Goal: Transaction & Acquisition: Purchase product/service

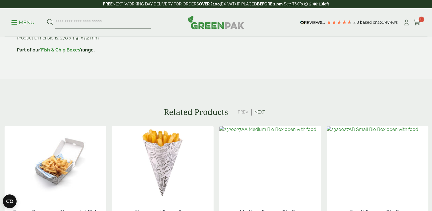
scroll to position [463, 0]
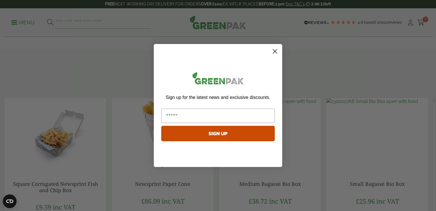
drag, startPoint x: 435, startPoint y: 37, endPoint x: 419, endPoint y: 115, distance: 80.5
click at [432, 123] on html "Consent Details [#IABV2SETTINGS#] About This website uses cookies We use cookie…" at bounding box center [218, 40] width 436 height 1007
click at [276, 52] on circle "Close dialog" at bounding box center [274, 51] width 9 height 9
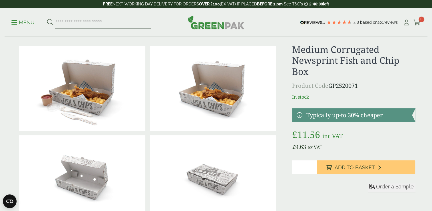
scroll to position [9, 0]
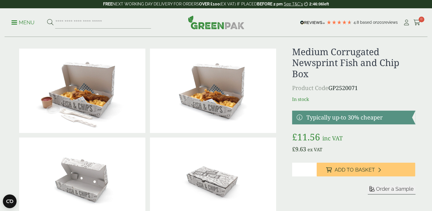
drag, startPoint x: 312, startPoint y: 168, endPoint x: 316, endPoint y: 170, distance: 4.9
type input "*"
click at [312, 168] on input "*" at bounding box center [304, 169] width 25 height 14
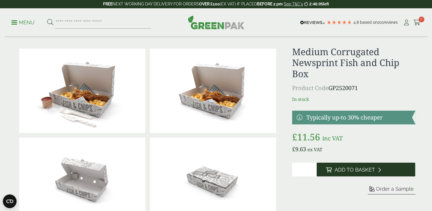
click at [337, 171] on span "Add to Basket" at bounding box center [354, 169] width 40 height 6
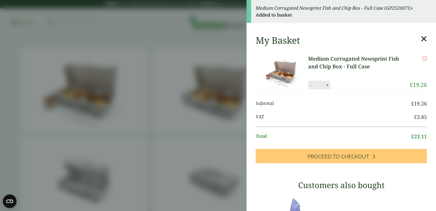
click at [421, 38] on icon at bounding box center [424, 39] width 6 height 8
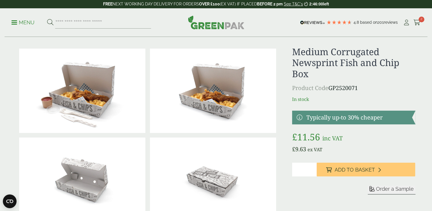
scroll to position [0, 0]
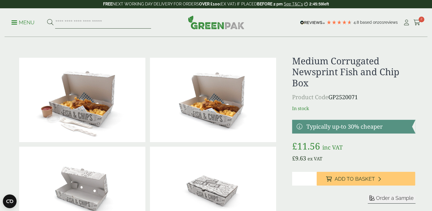
click at [131, 21] on input "search" at bounding box center [103, 23] width 96 height 12
type input "*"
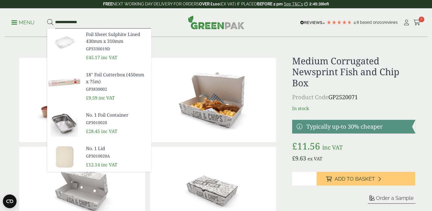
type input "**********"
click at [47, 19] on button at bounding box center [50, 22] width 6 height 7
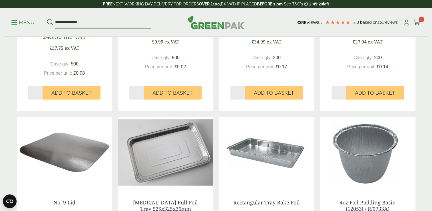
scroll to position [315, 0]
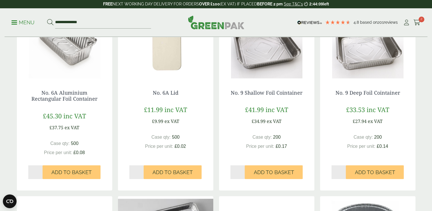
click at [369, 63] on img at bounding box center [367, 42] width 95 height 71
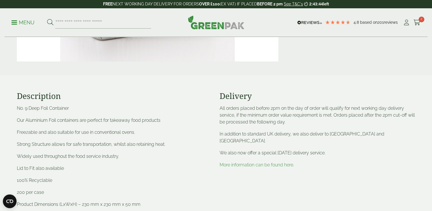
scroll to position [188, 0]
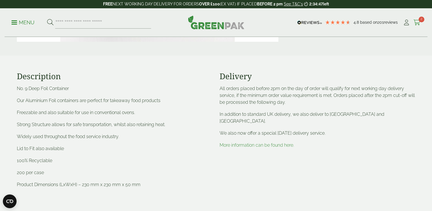
click at [418, 21] on link "Cart 2" at bounding box center [416, 22] width 7 height 9
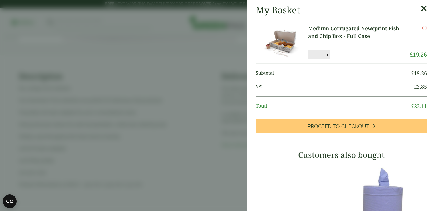
click at [421, 9] on icon at bounding box center [424, 9] width 6 height 8
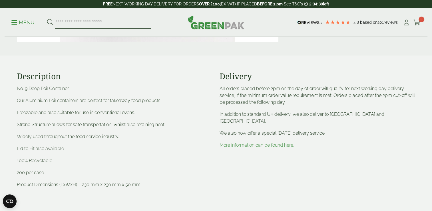
click at [130, 24] on input "search" at bounding box center [103, 23] width 96 height 12
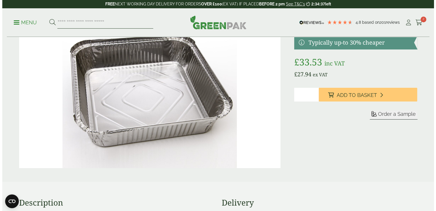
scroll to position [0, 0]
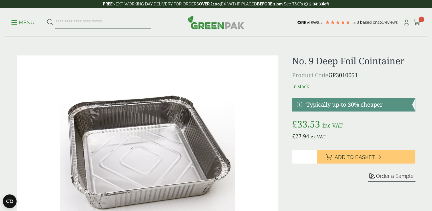
click at [19, 22] on p "Menu" at bounding box center [22, 22] width 23 height 7
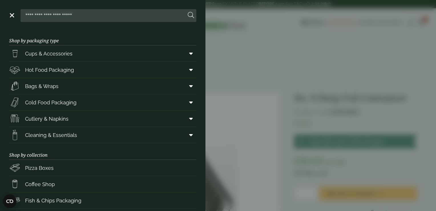
click at [235, 37] on aside "Close Shop by packaging type Cups & Accessories Hot Drink Paper Cups Smoothie C…" at bounding box center [218, 105] width 436 height 211
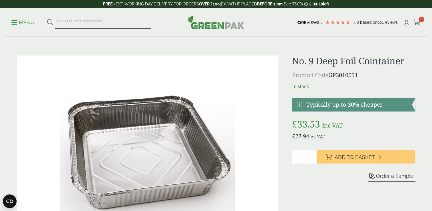
click at [113, 26] on input "search" at bounding box center [103, 23] width 96 height 12
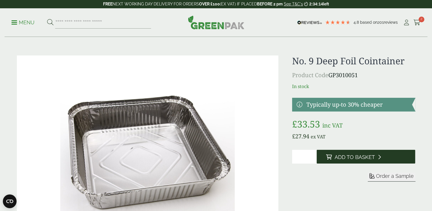
click at [344, 156] on span "Add to Basket" at bounding box center [354, 157] width 40 height 6
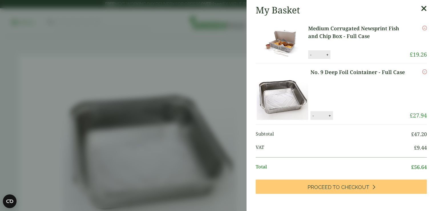
click at [421, 10] on icon at bounding box center [424, 9] width 6 height 8
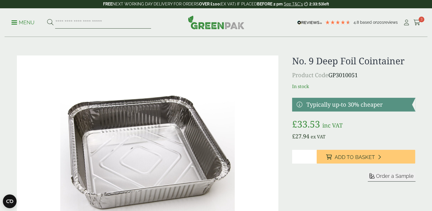
click at [126, 22] on input "search" at bounding box center [103, 23] width 96 height 12
type input "*"
type input "**********"
click at [47, 19] on button at bounding box center [50, 22] width 6 height 7
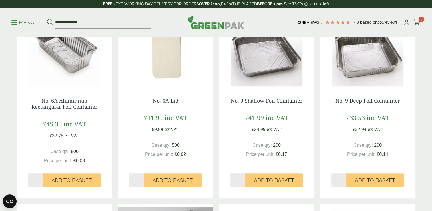
scroll to position [311, 0]
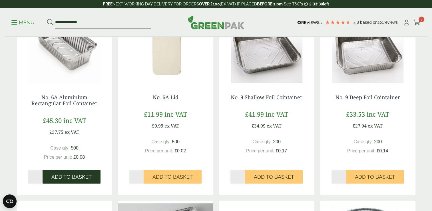
click at [61, 179] on span "Add to Basket" at bounding box center [71, 177] width 40 height 6
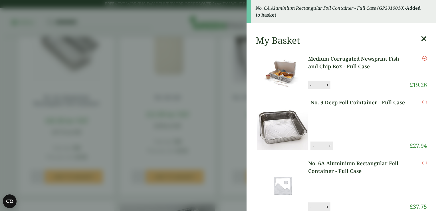
drag, startPoint x: 424, startPoint y: 37, endPoint x: 420, endPoint y: 39, distance: 3.7
click at [421, 39] on icon at bounding box center [424, 39] width 6 height 8
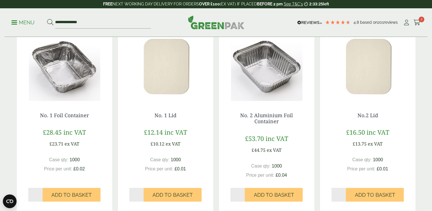
scroll to position [100, 0]
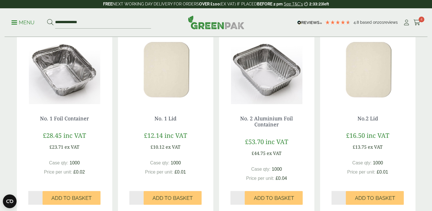
click at [58, 69] on img at bounding box center [64, 68] width 95 height 71
click at [76, 195] on span "Add to Basket" at bounding box center [71, 198] width 40 height 6
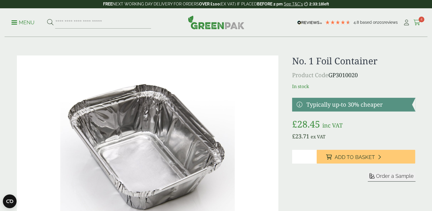
click at [418, 21] on icon at bounding box center [416, 23] width 7 height 6
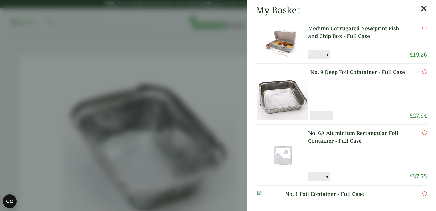
click at [421, 10] on icon at bounding box center [424, 9] width 6 height 8
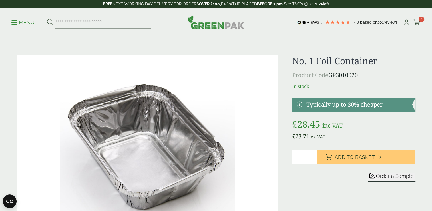
drag, startPoint x: 419, startPoint y: 18, endPoint x: 419, endPoint y: 24, distance: 6.6
click at [419, 18] on span "4" at bounding box center [421, 20] width 6 height 6
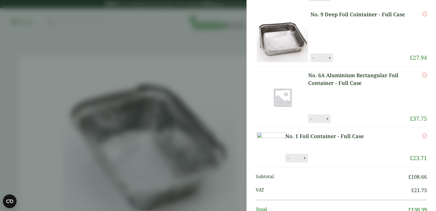
scroll to position [59, 0]
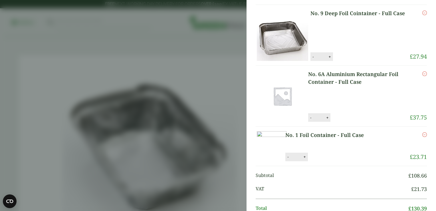
click at [310, 118] on button "-" at bounding box center [311, 117] width 5 height 5
click at [344, 118] on button "Update" at bounding box center [346, 117] width 29 height 9
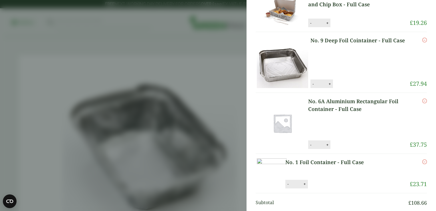
scroll to position [53, 0]
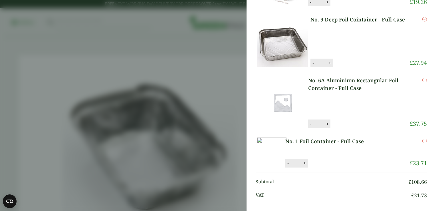
drag, startPoint x: 311, startPoint y: 124, endPoint x: 310, endPoint y: 117, distance: 6.3
click at [311, 123] on button "-" at bounding box center [311, 123] width 5 height 5
click at [350, 125] on button "Update" at bounding box center [346, 124] width 29 height 9
type input "*"
drag, startPoint x: 308, startPoint y: 62, endPoint x: 327, endPoint y: 61, distance: 19.1
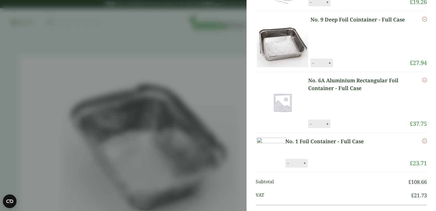
click at [309, 62] on li "No. 9 Deep Foil Cointainer - Full Case No. 9 Deep Foil Cointainer - Full Case q…" at bounding box center [341, 41] width 171 height 61
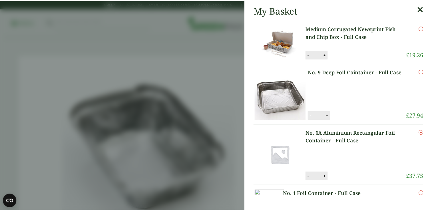
scroll to position [0, 0]
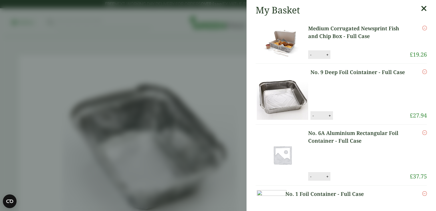
click at [226, 91] on aside "My Basket Medium Corrugated Newsprint Fish and Chip Box - Full Case Medium Corr…" at bounding box center [218, 105] width 436 height 211
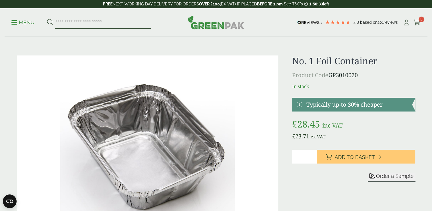
click at [84, 22] on input "search" at bounding box center [103, 23] width 96 height 12
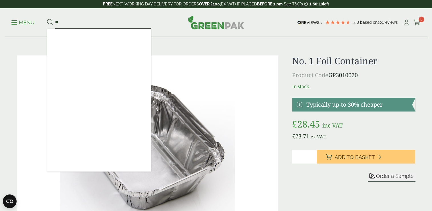
type input "*"
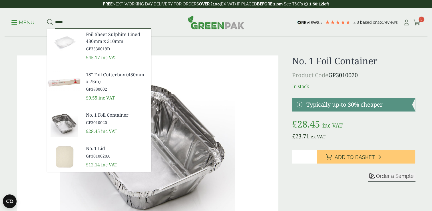
type input "****"
click at [101, 154] on span "GP3010020A" at bounding box center [116, 156] width 61 height 6
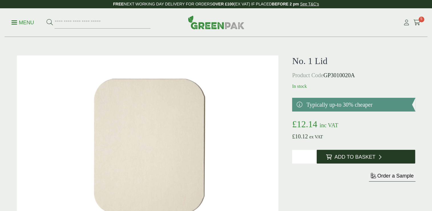
click at [334, 154] on button "Add to Basket" at bounding box center [366, 157] width 98 height 14
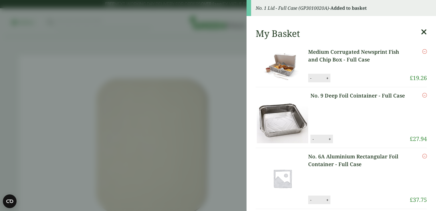
click at [421, 32] on icon at bounding box center [424, 32] width 6 height 8
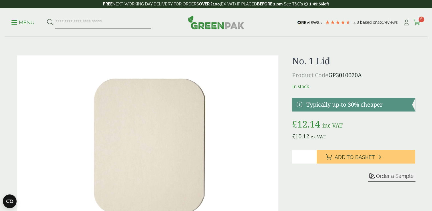
click at [418, 21] on icon at bounding box center [416, 23] width 7 height 6
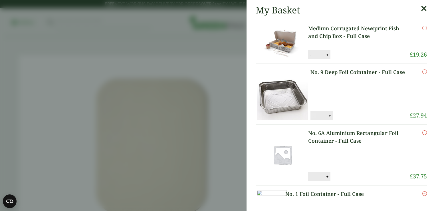
click at [312, 116] on button "-" at bounding box center [313, 115] width 5 height 5
click at [356, 116] on button "Update" at bounding box center [348, 115] width 29 height 9
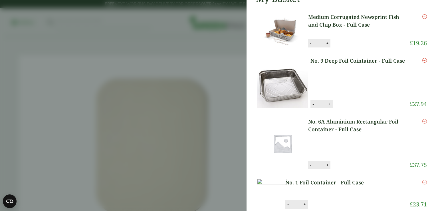
click at [206, 52] on aside "My Basket Medium Corrugated Newsprint Fish and Chip Box - Full Case Medium Corr…" at bounding box center [218, 105] width 436 height 211
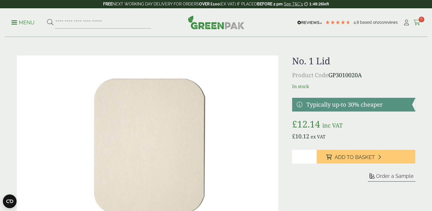
click at [419, 18] on span "6" at bounding box center [421, 20] width 6 height 6
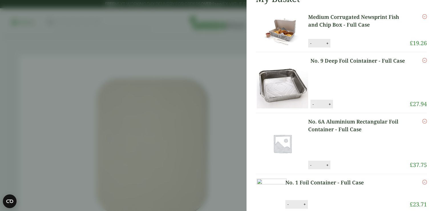
click at [312, 102] on button "-" at bounding box center [313, 104] width 5 height 5
type input "*"
click at [313, 165] on button "-" at bounding box center [311, 164] width 5 height 5
type input "*"
click at [345, 106] on button "Update" at bounding box center [348, 104] width 29 height 9
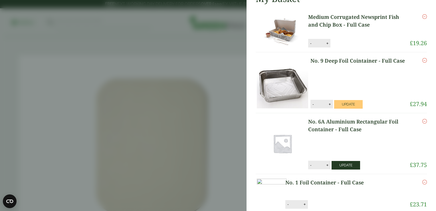
type input "*"
click at [345, 164] on button "Update" at bounding box center [346, 165] width 29 height 9
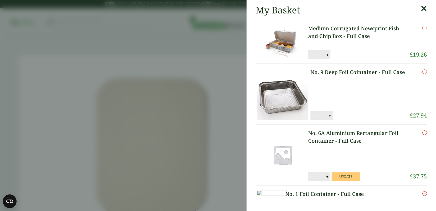
type input "*"
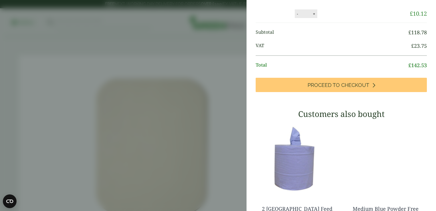
scroll to position [255, 0]
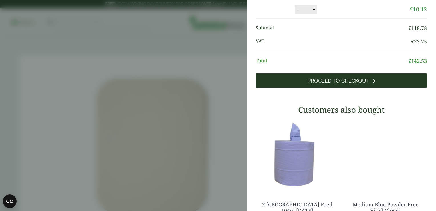
click at [360, 84] on span "Proceed to Checkout" at bounding box center [339, 81] width 62 height 6
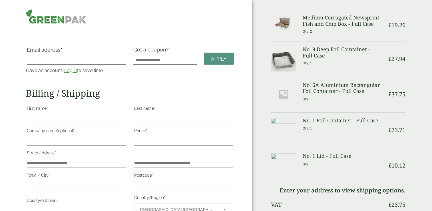
click at [269, 11] on div "Order Summary Item Ammount Medium Corrugated Newsprint Fish and Chip Box - Full…" at bounding box center [342, 195] width 180 height 391
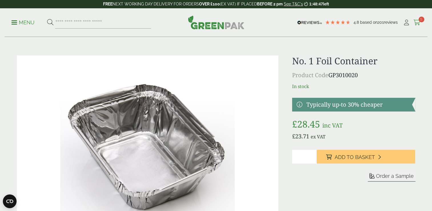
click at [415, 23] on icon at bounding box center [416, 23] width 7 height 6
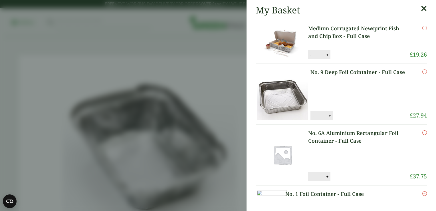
click at [422, 71] on icon "Remove this item" at bounding box center [424, 71] width 5 height 5
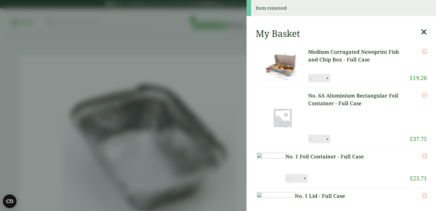
click at [422, 93] on icon "Remove this item" at bounding box center [424, 95] width 5 height 5
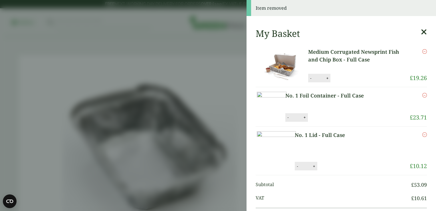
click at [167, 40] on aside "Item removed My Basket Medium Corrugated Newsprint Fish and Chip Box - Full Cas…" at bounding box center [218, 105] width 436 height 211
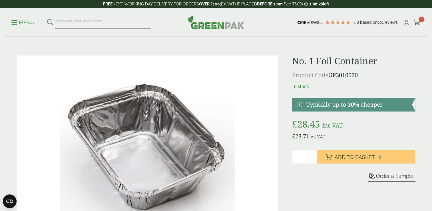
click at [15, 21] on link "Menu" at bounding box center [22, 22] width 23 height 6
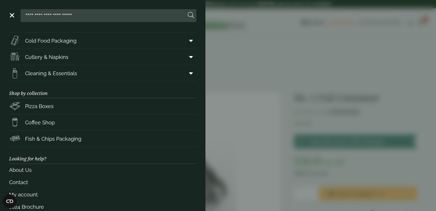
scroll to position [64, 0]
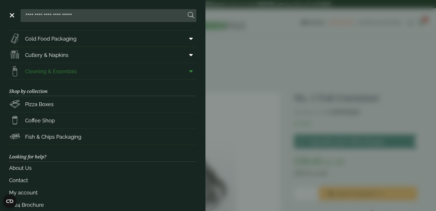
click at [59, 73] on span "Cleaning & Essentials" at bounding box center [51, 71] width 52 height 8
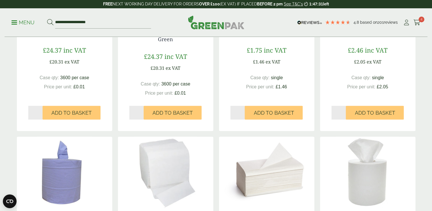
scroll to position [170, 0]
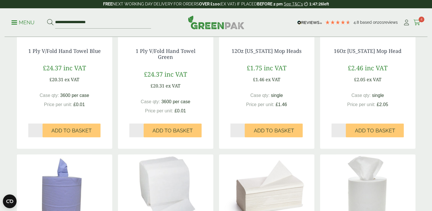
click at [420, 23] on icon at bounding box center [416, 23] width 7 height 6
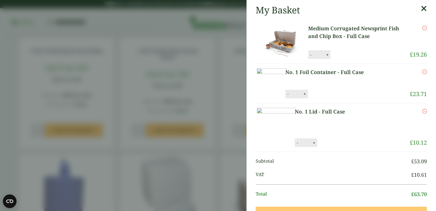
click at [216, 48] on aside "My Basket Medium Corrugated Newsprint Fish and Chip Box - Full Case Medium Corr…" at bounding box center [218, 105] width 436 height 211
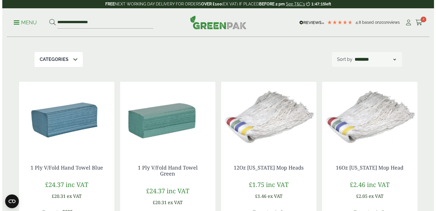
scroll to position [39, 0]
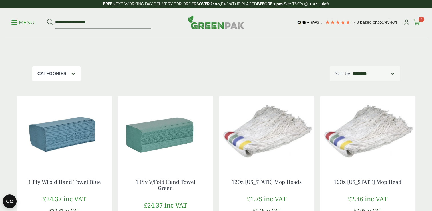
click at [419, 22] on icon at bounding box center [416, 23] width 7 height 6
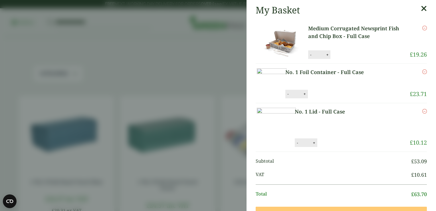
click at [421, 8] on icon at bounding box center [424, 9] width 6 height 8
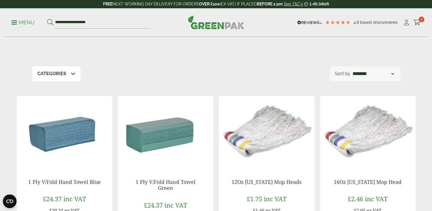
click at [16, 22] on span at bounding box center [14, 22] width 6 height 1
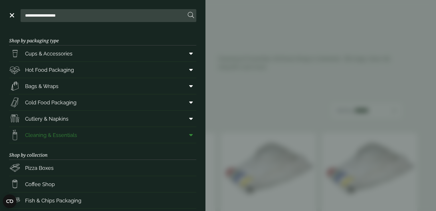
click at [37, 137] on span "Cleaning & Essentials" at bounding box center [51, 135] width 52 height 8
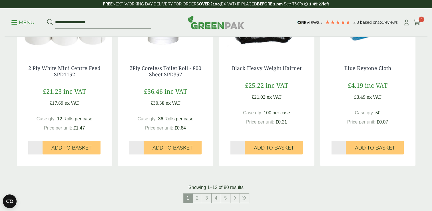
scroll to position [522, 0]
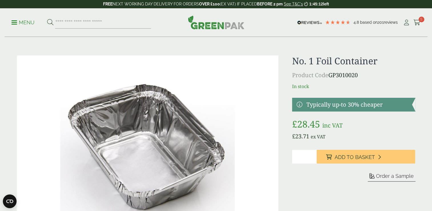
click at [27, 22] on p "Menu" at bounding box center [22, 22] width 23 height 7
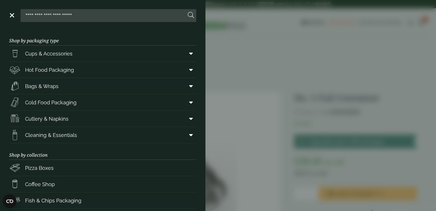
click at [233, 49] on aside "Close Shop by packaging type Cups & Accessories Hot Drink Paper Cups Smoothie C…" at bounding box center [218, 105] width 436 height 211
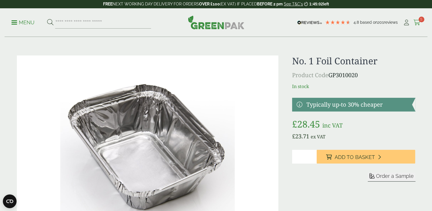
click at [420, 20] on span "5" at bounding box center [421, 20] width 6 height 6
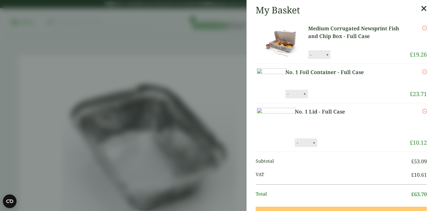
click at [421, 11] on icon at bounding box center [424, 9] width 6 height 8
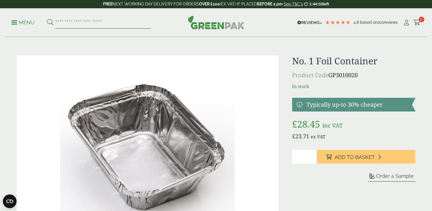
click at [128, 21] on input "search" at bounding box center [103, 23] width 96 height 12
type input "**********"
click at [47, 19] on button at bounding box center [50, 22] width 6 height 7
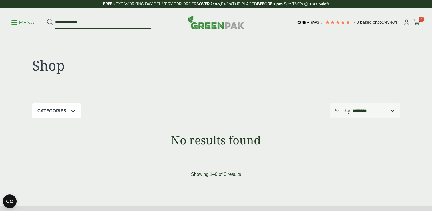
click at [91, 18] on input "**********" at bounding box center [103, 23] width 96 height 12
type input "****"
click at [47, 19] on button at bounding box center [50, 22] width 6 height 7
click at [65, 20] on input "****" at bounding box center [103, 23] width 96 height 12
type input "*"
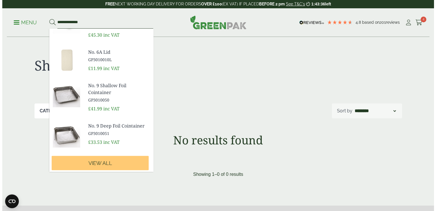
scroll to position [163, 0]
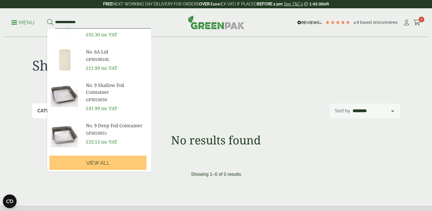
type input "**********"
click at [98, 142] on div "No. 9 Deep Foil Cointainer GP3010051 £33.53 inc VAT" at bounding box center [116, 134] width 65 height 28
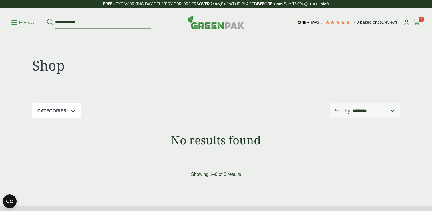
click at [419, 18] on span "4" at bounding box center [421, 20] width 6 height 6
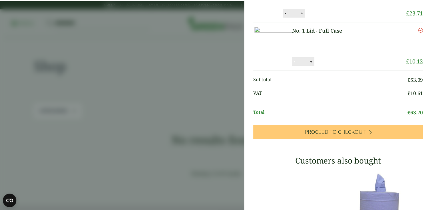
scroll to position [0, 0]
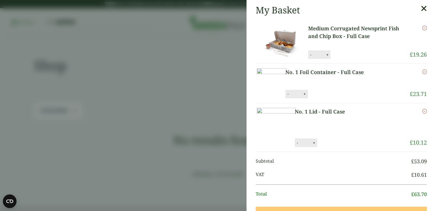
click at [421, 9] on icon at bounding box center [424, 9] width 6 height 8
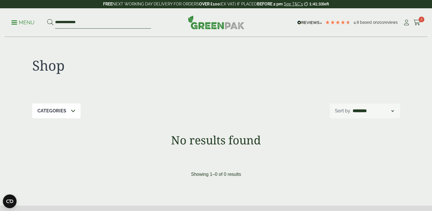
click at [96, 23] on input "**********" at bounding box center [103, 23] width 96 height 12
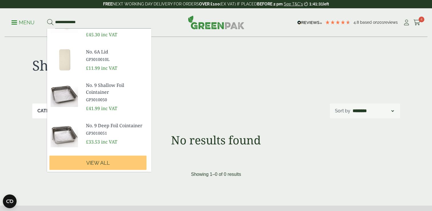
click at [95, 129] on span "No. 9 Deep Foil Cointainer" at bounding box center [116, 125] width 61 height 7
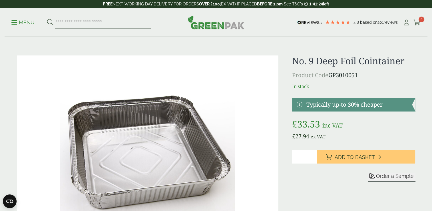
type input "*"
click at [313, 155] on input "*" at bounding box center [304, 157] width 25 height 14
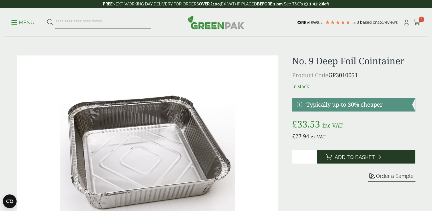
click at [340, 155] on span "Add to Basket" at bounding box center [354, 157] width 40 height 6
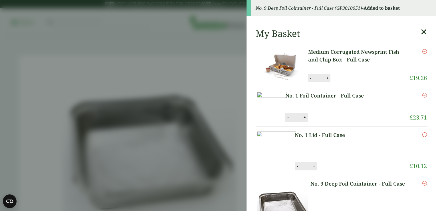
click at [421, 34] on icon at bounding box center [424, 32] width 6 height 8
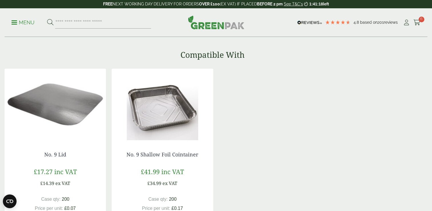
scroll to position [381, 0]
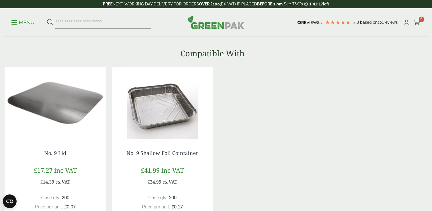
click at [73, 111] on img at bounding box center [55, 102] width 101 height 71
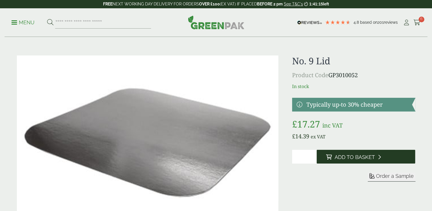
click at [345, 159] on span "Add to Basket" at bounding box center [354, 157] width 40 height 6
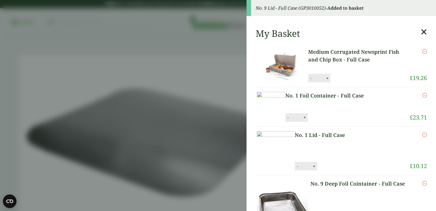
click at [421, 30] on icon at bounding box center [424, 32] width 6 height 8
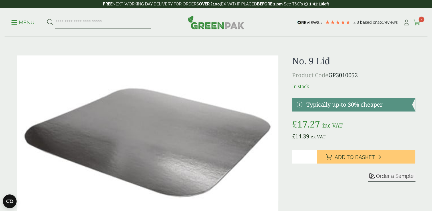
click at [420, 21] on span "7" at bounding box center [421, 20] width 6 height 6
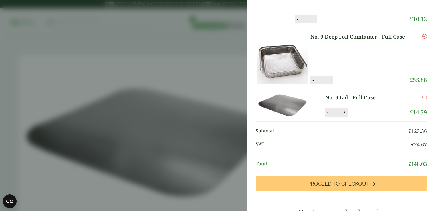
scroll to position [127, 0]
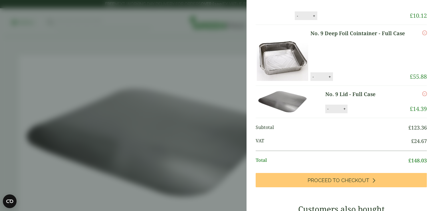
click at [311, 79] on button "-" at bounding box center [313, 76] width 5 height 5
type input "*"
click at [347, 81] on button "Update" at bounding box center [348, 76] width 29 height 9
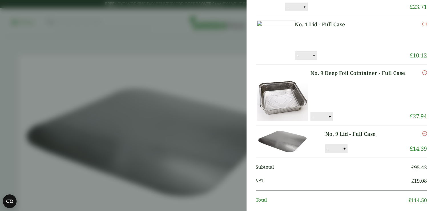
scroll to position [89, 0]
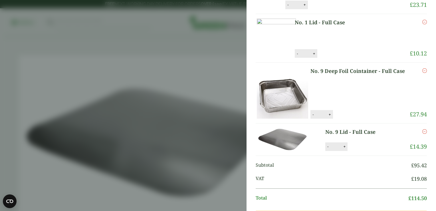
click at [328, 117] on button "+" at bounding box center [330, 114] width 6 height 5
type input "*"
click at [354, 119] on button "Update" at bounding box center [348, 114] width 29 height 9
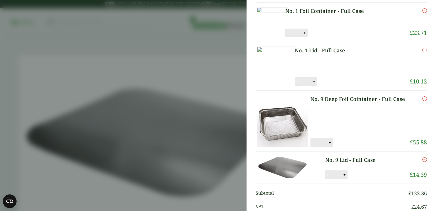
scroll to position [63, 0]
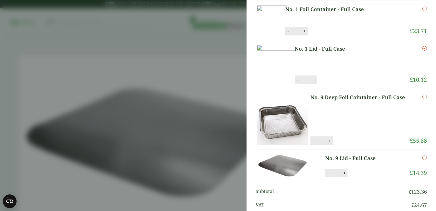
click at [362, 101] on link "No. 9 Deep Foil Cointainer - Full Case" at bounding box center [359, 97] width 97 height 8
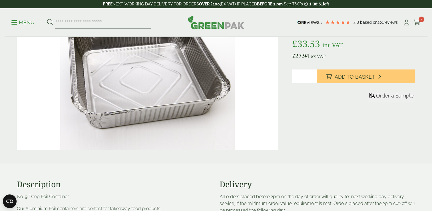
scroll to position [23, 0]
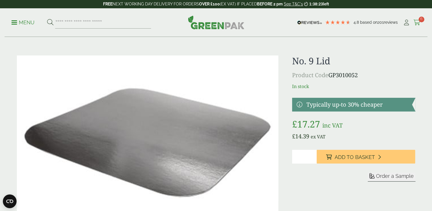
click at [417, 24] on icon at bounding box center [416, 23] width 7 height 6
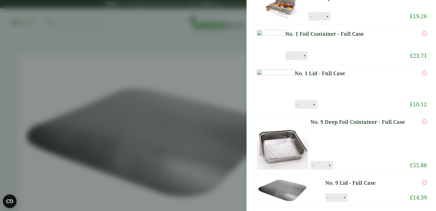
scroll to position [39, 0]
click at [313, 167] on button "-" at bounding box center [313, 164] width 5 height 5
type input "*"
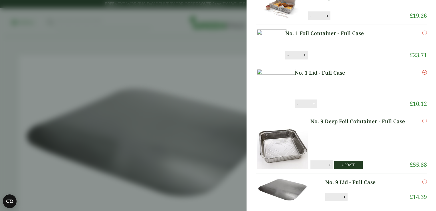
drag, startPoint x: 325, startPoint y: 197, endPoint x: 338, endPoint y: 197, distance: 12.3
click at [334, 169] on div "No. 9 Deep Foil Cointainer - Full Case quantity - * + Update" at bounding box center [352, 164] width 82 height 9
click at [342, 169] on button "Update" at bounding box center [348, 164] width 29 height 9
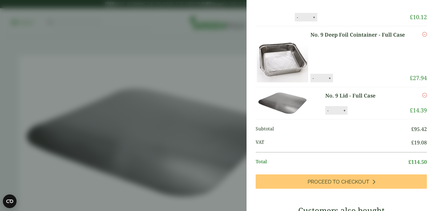
scroll to position [125, 0]
click at [349, 39] on link "No. 9 Deep Foil Cointainer - Full Case" at bounding box center [359, 35] width 97 height 8
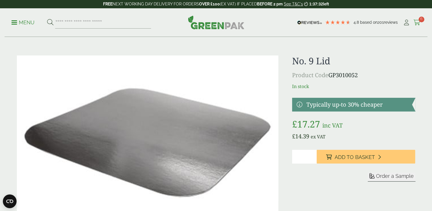
click at [416, 21] on icon at bounding box center [416, 23] width 7 height 6
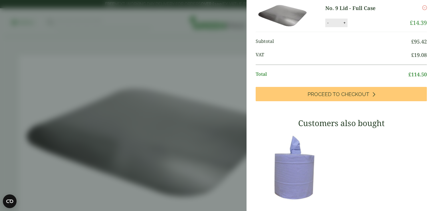
scroll to position [212, 0]
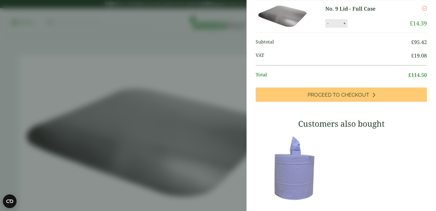
type input "*"
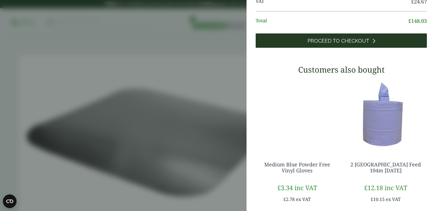
scroll to position [261, 0]
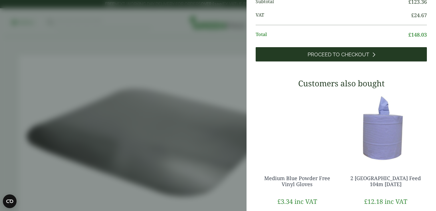
click at [336, 58] on span "Proceed to Checkout" at bounding box center [339, 54] width 62 height 6
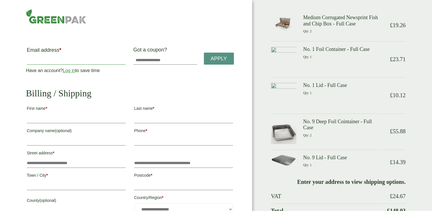
click at [60, 55] on input "Email address *" at bounding box center [76, 59] width 99 height 9
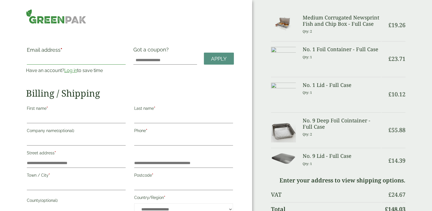
type input "**********"
type input "******"
type input "**********"
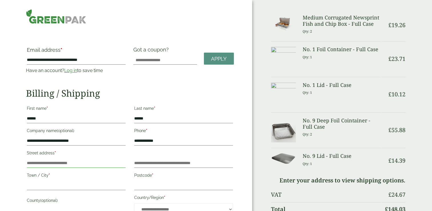
type input "**********"
type input "*********"
type input "**********"
type input "********"
type input "**********"
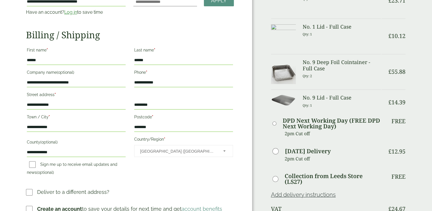
scroll to position [88, 0]
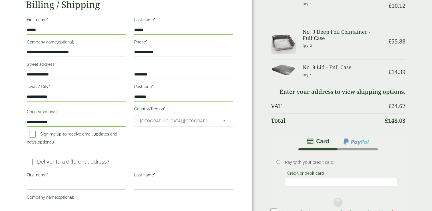
click at [40, 180] on label "First name *" at bounding box center [76, 176] width 99 height 10
click at [40, 180] on input "First name *" at bounding box center [76, 184] width 99 height 9
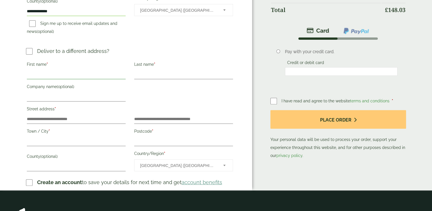
scroll to position [208, 0]
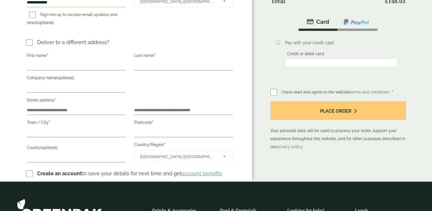
click at [66, 60] on label "First name *" at bounding box center [76, 56] width 99 height 10
click at [66, 61] on input "First name *" at bounding box center [76, 65] width 99 height 9
click at [66, 64] on input "First name *" at bounding box center [76, 65] width 99 height 9
type input "******"
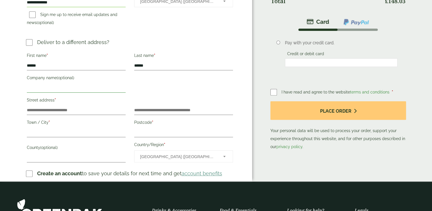
type input "**********"
type input "*****"
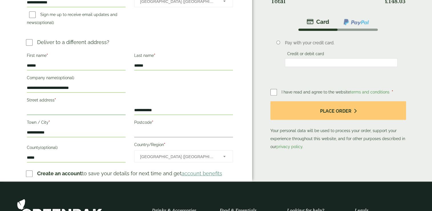
click at [51, 109] on input "Street address *" at bounding box center [76, 110] width 99 height 9
click at [50, 110] on input "Street address *" at bounding box center [76, 110] width 99 height 9
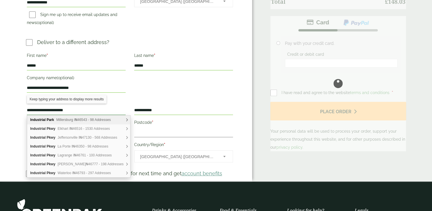
type input "**********"
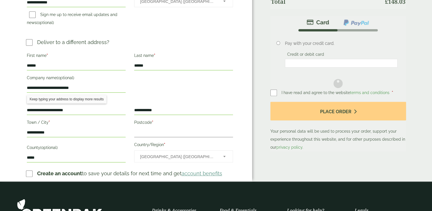
click at [149, 91] on div "**********" at bounding box center [130, 108] width 215 height 114
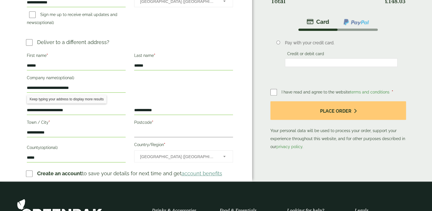
click at [149, 92] on div "**********" at bounding box center [130, 108] width 215 height 114
click at [93, 133] on input "**********" at bounding box center [76, 132] width 99 height 9
click at [154, 131] on input "Postcode *" at bounding box center [183, 132] width 99 height 9
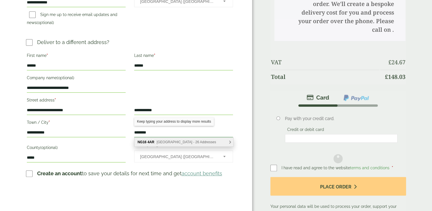
type input "********"
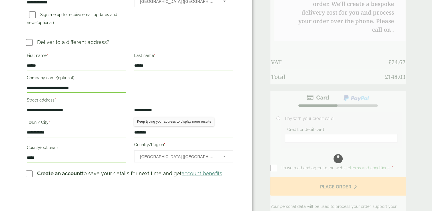
click at [209, 88] on div "**********" at bounding box center [130, 108] width 215 height 114
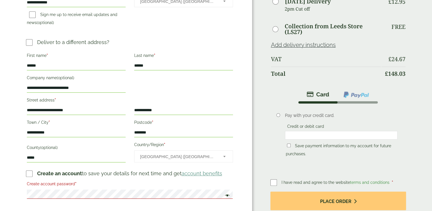
drag, startPoint x: 284, startPoint y: 197, endPoint x: 394, endPoint y: 151, distance: 119.3
click at [394, 151] on div "Payment Pay with your credit card. Credit or debit card Save payment informatio…" at bounding box center [338, 164] width 136 height 153
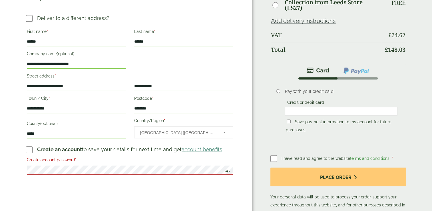
scroll to position [246, 0]
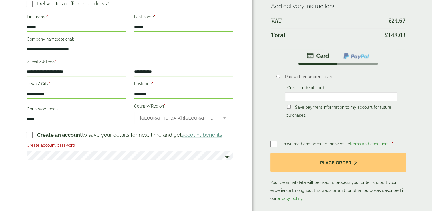
drag, startPoint x: 345, startPoint y: 162, endPoint x: 188, endPoint y: 166, distance: 157.3
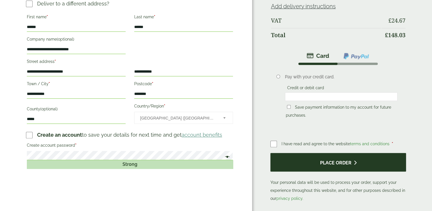
click at [298, 162] on button "Place order" at bounding box center [338, 162] width 136 height 19
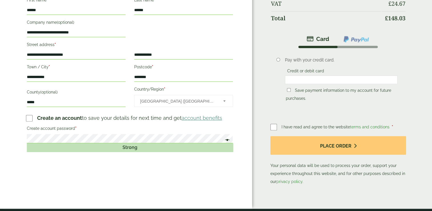
scroll to position [290, 0]
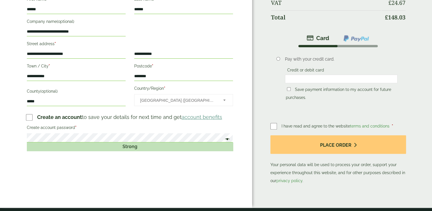
click at [197, 144] on div "Strong" at bounding box center [130, 146] width 206 height 9
click at [59, 129] on label "Create account password *" at bounding box center [130, 128] width 206 height 10
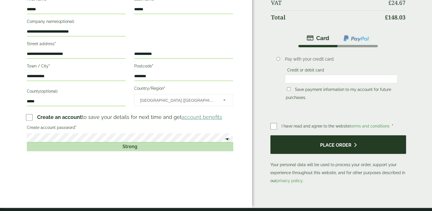
click at [343, 146] on button "Place order" at bounding box center [338, 144] width 136 height 19
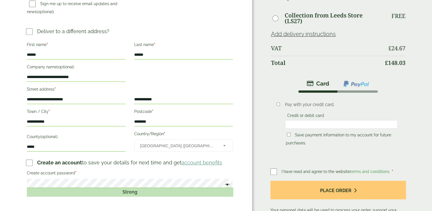
scroll to position [243, 0]
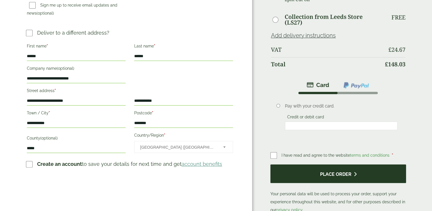
click at [292, 173] on button "Place order" at bounding box center [338, 173] width 136 height 19
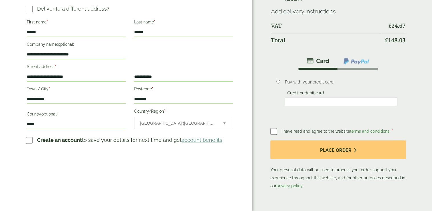
scroll to position [268, 0]
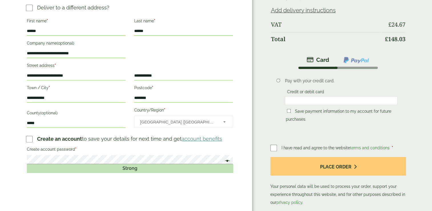
drag, startPoint x: 70, startPoint y: 164, endPoint x: 74, endPoint y: 167, distance: 5.1
click at [70, 164] on div "Strong" at bounding box center [130, 168] width 206 height 9
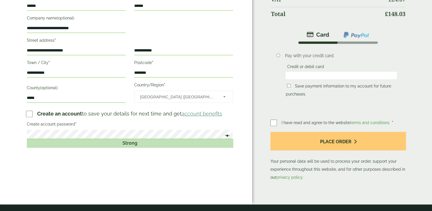
scroll to position [283, 0]
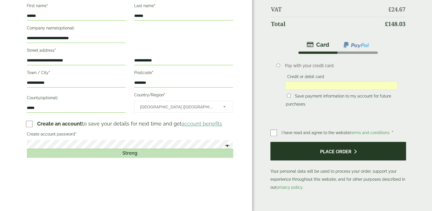
click at [333, 149] on button "Place order" at bounding box center [338, 151] width 136 height 19
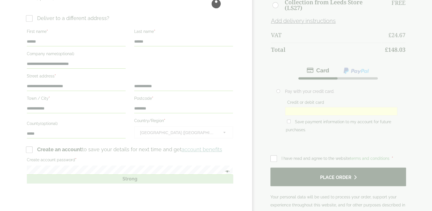
scroll to position [0, 0]
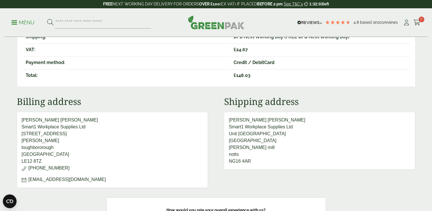
scroll to position [244, 0]
